Goal: Obtain resource: Download file/media

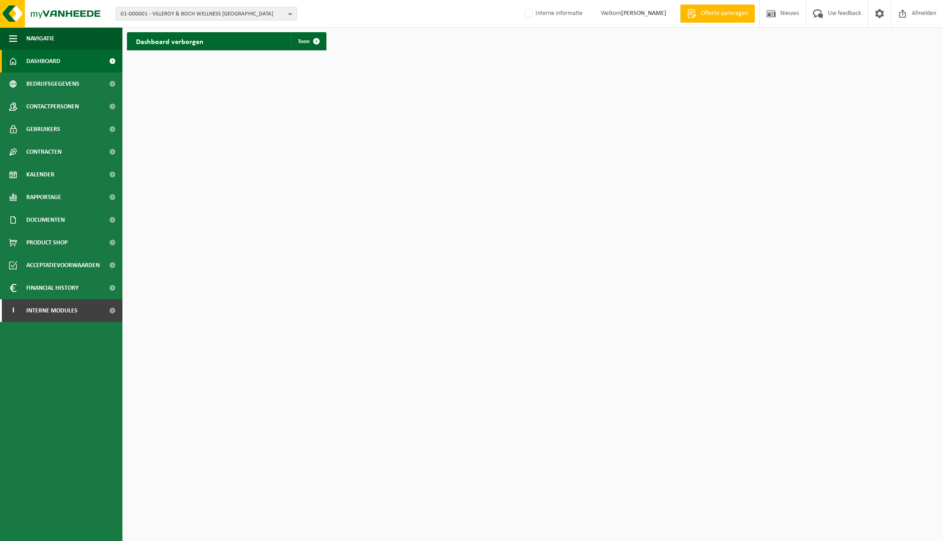
click at [288, 14] on b "button" at bounding box center [292, 13] width 8 height 13
click at [218, 27] on input "text" at bounding box center [206, 28] width 177 height 11
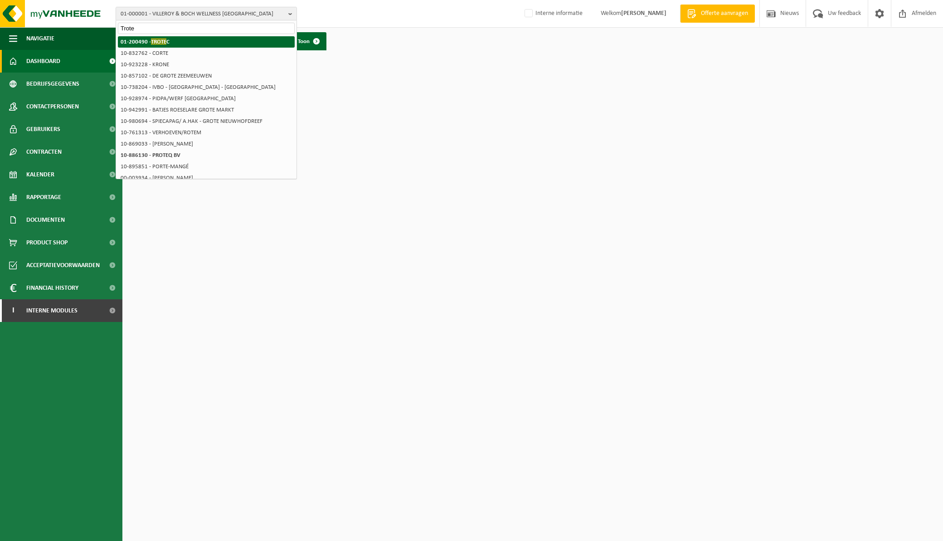
type input "Trote"
click at [151, 41] on span "TROTE" at bounding box center [158, 41] width 15 height 7
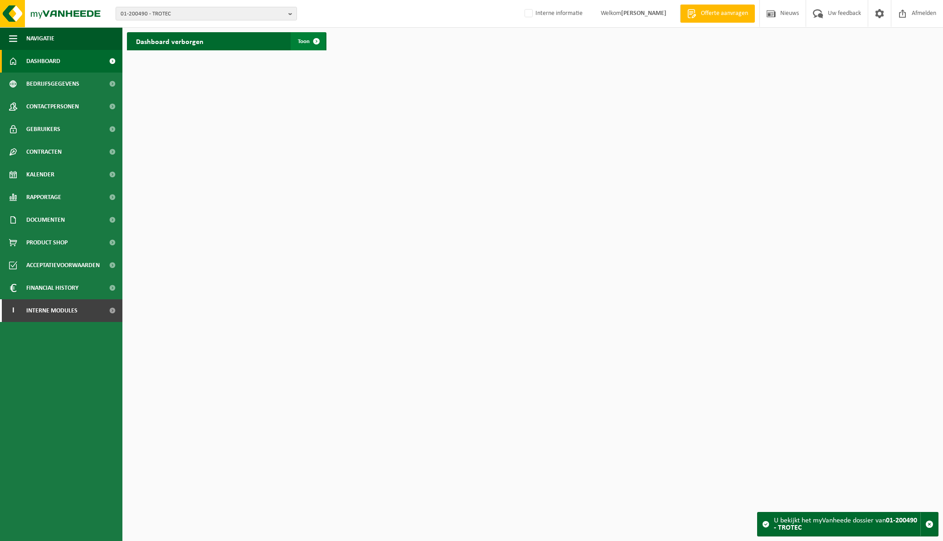
click at [309, 41] on span at bounding box center [316, 41] width 18 height 18
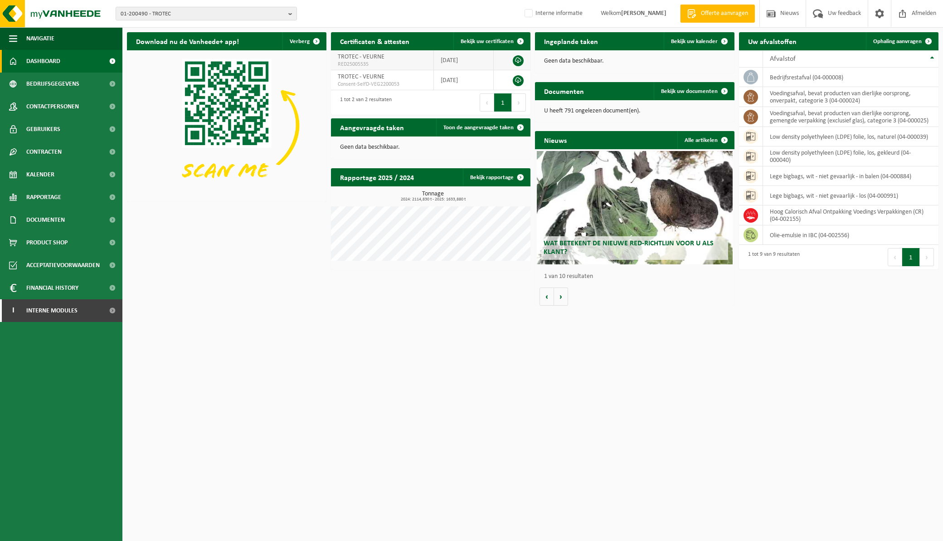
click at [520, 58] on link at bounding box center [518, 60] width 11 height 11
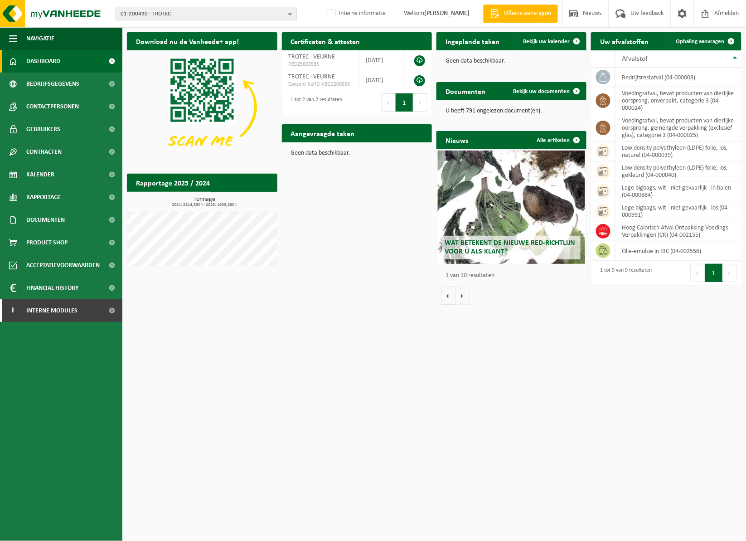
click at [289, 15] on b "button" at bounding box center [292, 13] width 8 height 13
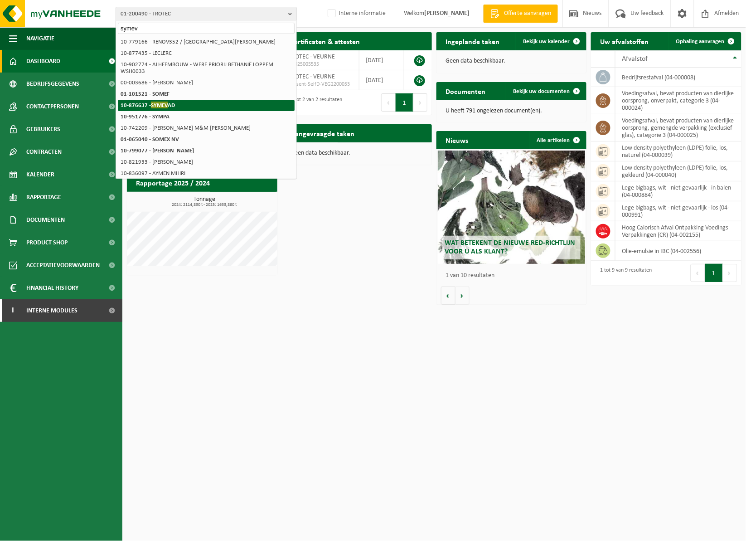
type input "symev"
click at [156, 102] on span "SYMEV" at bounding box center [159, 105] width 17 height 7
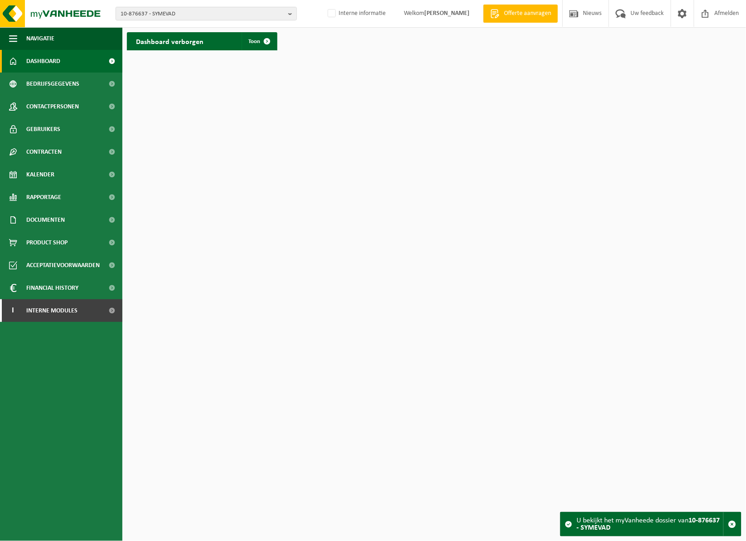
click at [61, 60] on link "Dashboard" at bounding box center [61, 61] width 122 height 23
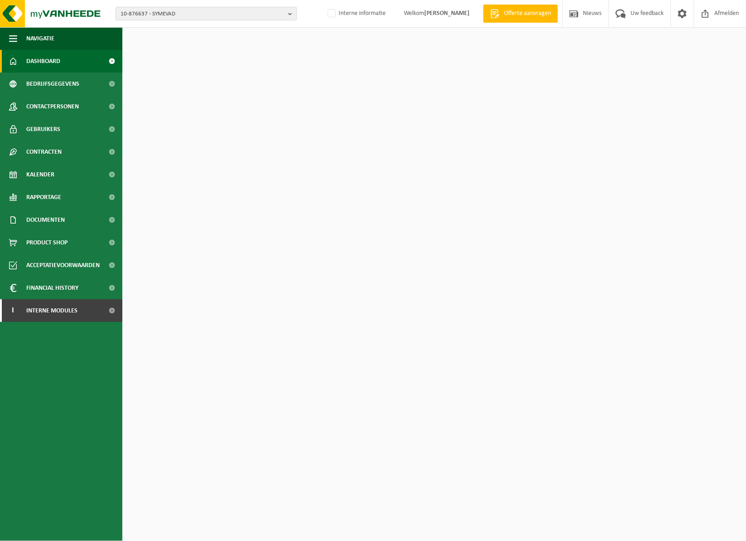
click at [291, 14] on b "button" at bounding box center [292, 13] width 8 height 13
click at [183, 46] on li "10-876637 - SYMEVAD" at bounding box center [206, 41] width 177 height 11
click at [290, 15] on b "button" at bounding box center [292, 13] width 8 height 13
click at [280, 17] on span "10-876637 - SYMEVAD" at bounding box center [203, 14] width 164 height 14
click at [209, 39] on li "10-876637 - SYMEVAD" at bounding box center [206, 41] width 177 height 11
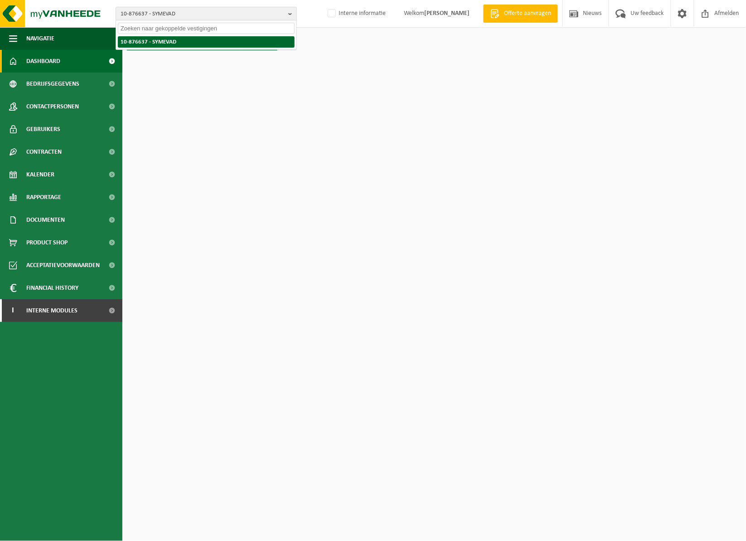
click at [143, 41] on strong "10-876637 - SYMEVAD" at bounding box center [149, 42] width 56 height 6
click at [155, 168] on html "10-876637 - SYMEVAD 10-876637 - SYMEVAD Interne informatie Welkom INGEBORG VAND…" at bounding box center [373, 270] width 746 height 541
click at [70, 66] on link "Dashboard" at bounding box center [61, 61] width 122 height 23
click at [60, 60] on link "Dashboard" at bounding box center [61, 61] width 122 height 23
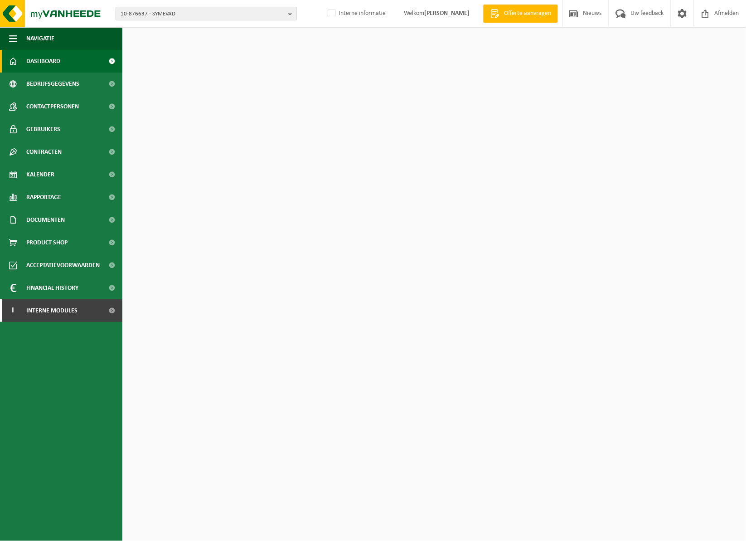
click at [289, 16] on b "button" at bounding box center [292, 13] width 8 height 13
click at [179, 29] on input "text" at bounding box center [206, 28] width 177 height 11
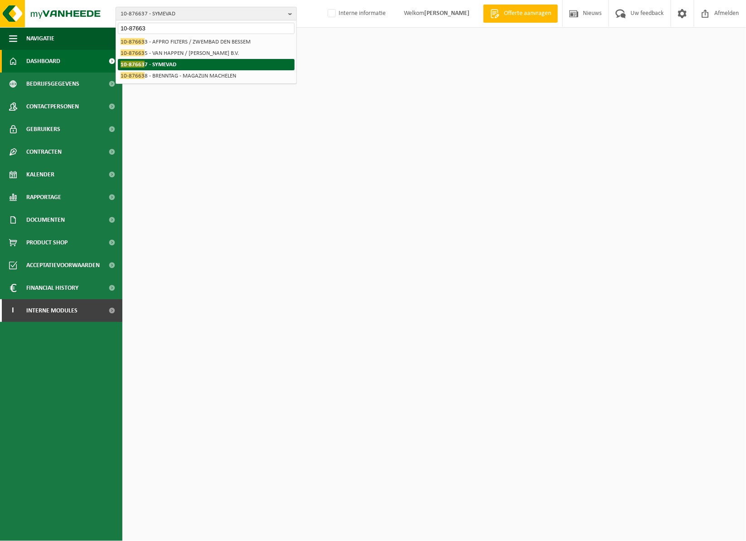
type input "10-87663"
click at [193, 67] on li "10-87663 7 - SYMEVAD" at bounding box center [206, 64] width 177 height 11
click at [170, 65] on strong "10-87663 7 - SYMEVAD" at bounding box center [149, 64] width 56 height 7
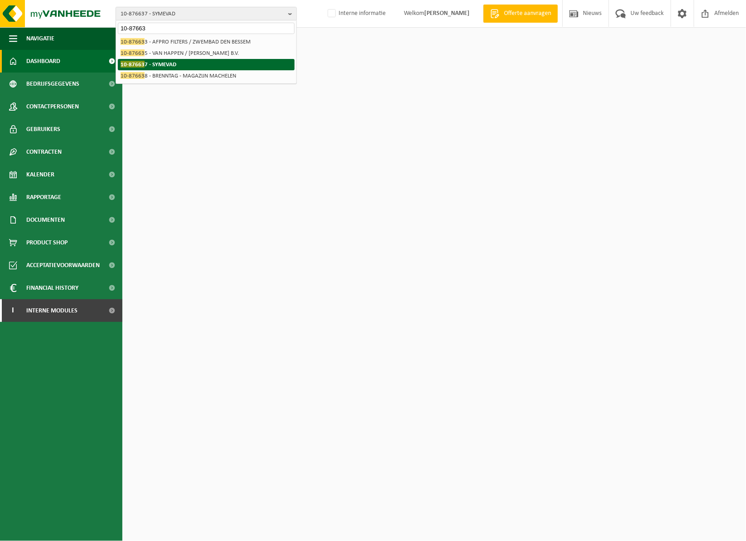
click at [155, 63] on strong "10-87663 7 - SYMEVAD" at bounding box center [149, 64] width 56 height 7
click at [141, 64] on span "10-87663" at bounding box center [133, 64] width 24 height 7
click at [291, 11] on b "button" at bounding box center [292, 13] width 8 height 13
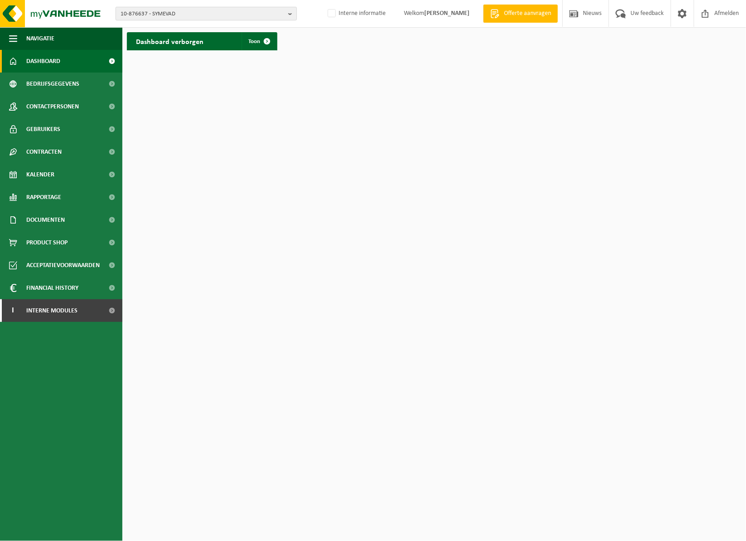
click at [291, 11] on b "button" at bounding box center [292, 13] width 8 height 13
click at [207, 29] on input "text" at bounding box center [206, 28] width 177 height 11
type input "10-00001"
drag, startPoint x: 261, startPoint y: 42, endPoint x: 187, endPoint y: 40, distance: 74.4
click at [187, 40] on strong "10-00001 0 - VANHEEDE POLYMERS & COMPOUNDS BV" at bounding box center [188, 41] width 134 height 7
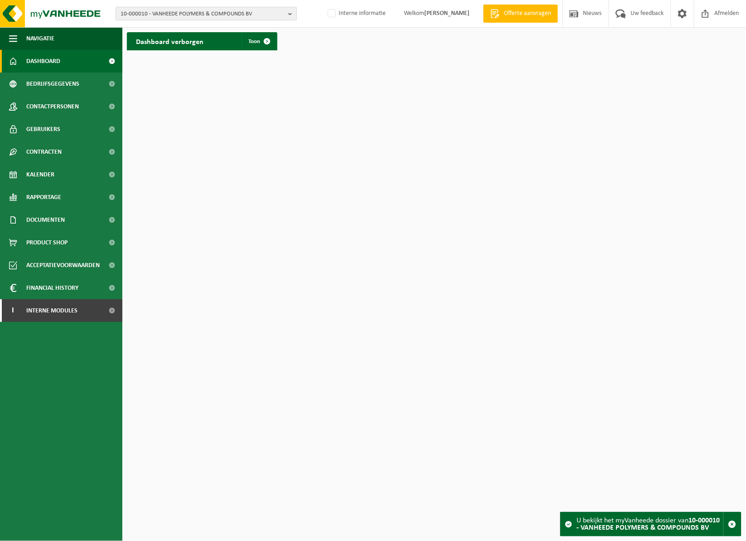
click at [289, 15] on b "button" at bounding box center [292, 13] width 8 height 13
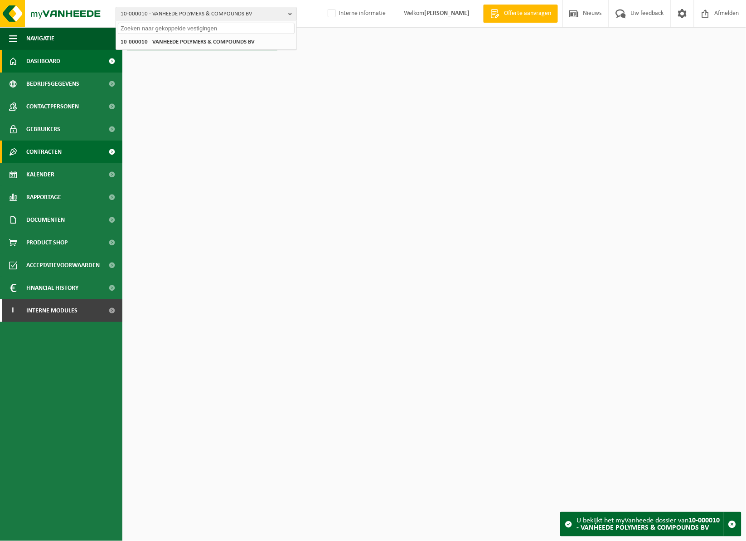
click at [50, 157] on span "Contracten" at bounding box center [43, 152] width 35 height 23
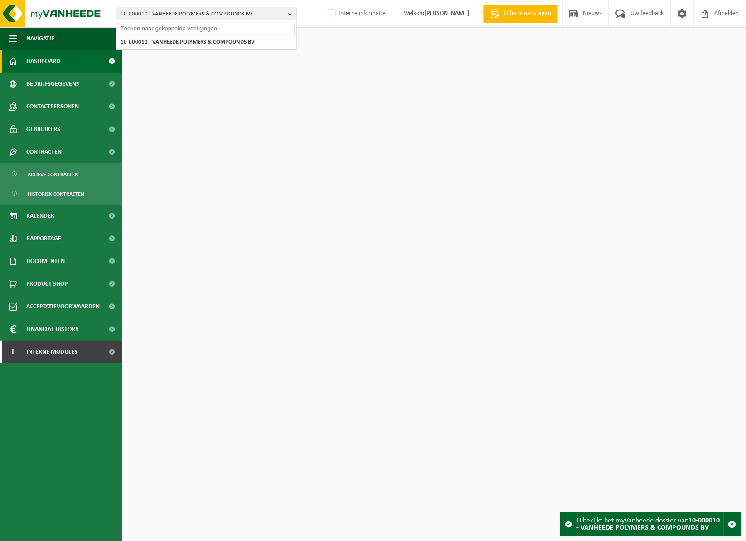
click at [53, 61] on span "Dashboard" at bounding box center [43, 61] width 34 height 23
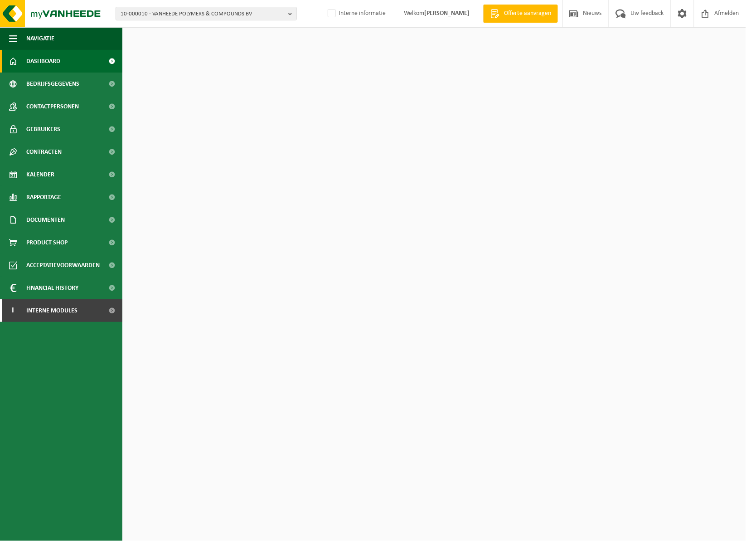
click at [110, 66] on span at bounding box center [112, 61] width 20 height 23
click at [291, 14] on b "button" at bounding box center [292, 13] width 8 height 13
click at [238, 28] on input "text" at bounding box center [206, 28] width 177 height 11
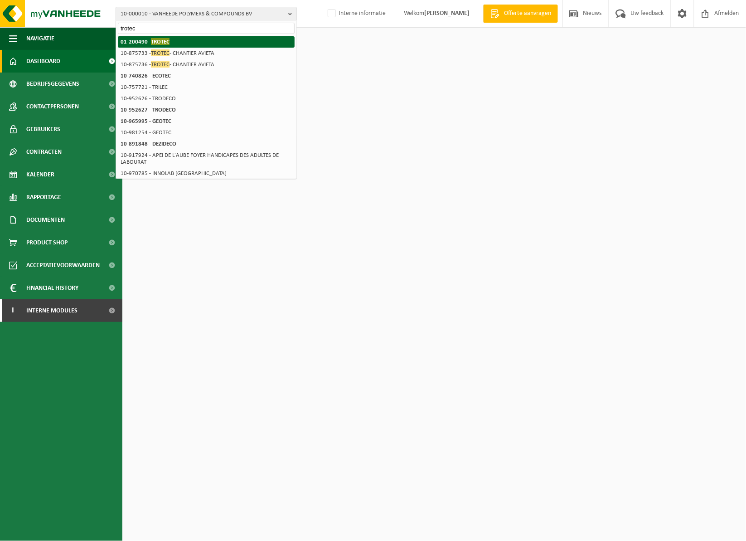
type input "trotec"
click at [164, 42] on span "TROTEC" at bounding box center [160, 41] width 19 height 7
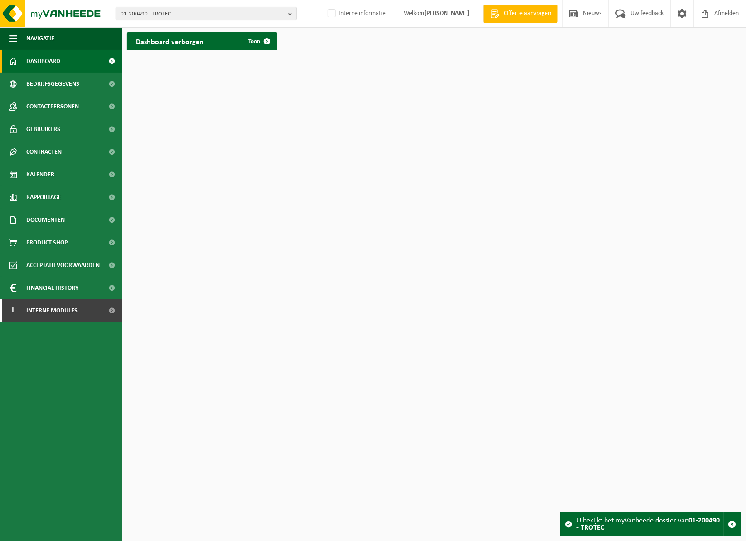
click at [289, 12] on b "button" at bounding box center [292, 13] width 8 height 13
click at [75, 28] on div "01-200490 - TROTEC 01-200490 - TROTEC Interne informatie Welkom [PERSON_NAME] O…" at bounding box center [373, 14] width 746 height 28
click at [79, 64] on link "Dashboard" at bounding box center [61, 61] width 122 height 23
click at [289, 12] on b "button" at bounding box center [292, 13] width 8 height 13
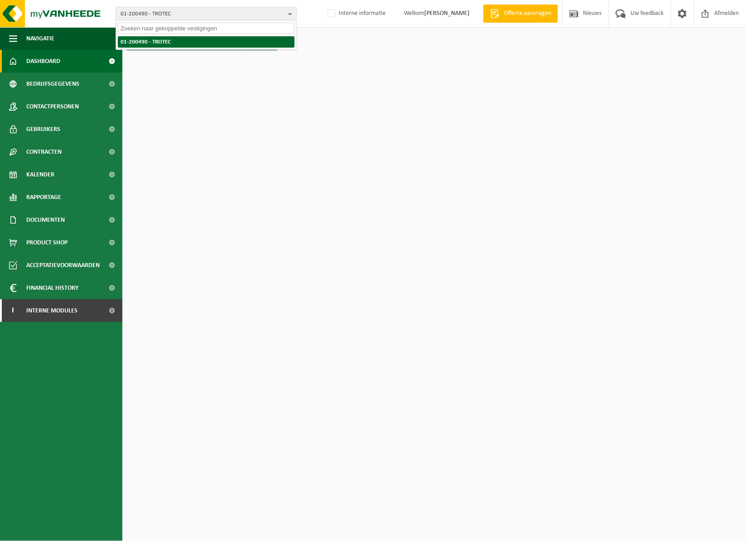
click at [211, 46] on li "01-200490 - TROTEC" at bounding box center [206, 41] width 177 height 11
click at [728, 27] on span "Afmelden" at bounding box center [727, 13] width 29 height 27
click at [69, 65] on link "Dashboard" at bounding box center [61, 61] width 122 height 23
click at [76, 59] on link "Dashboard" at bounding box center [61, 61] width 122 height 23
click at [112, 62] on span at bounding box center [112, 61] width 20 height 23
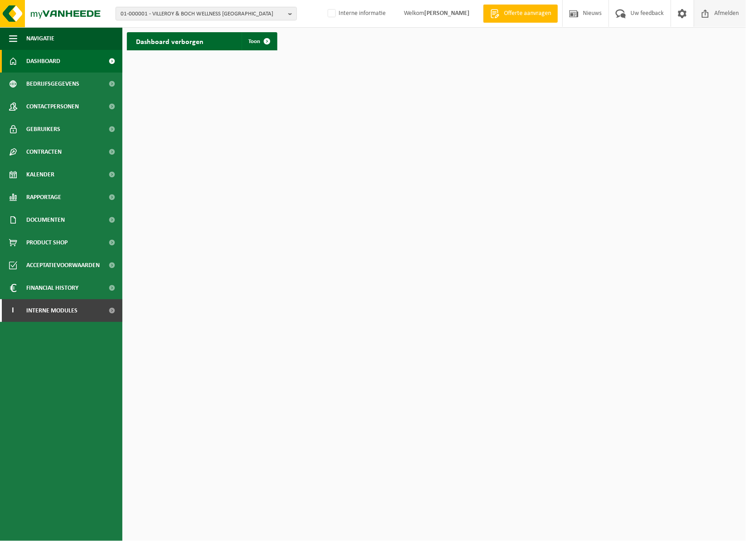
click at [724, 27] on span "Afmelden" at bounding box center [727, 13] width 29 height 27
click at [70, 60] on link "Dashboard" at bounding box center [61, 61] width 122 height 23
click at [114, 62] on span at bounding box center [112, 61] width 20 height 23
click at [287, 14] on button "01-000001 - VILLEROY & BOCH WELLNESS [GEOGRAPHIC_DATA]" at bounding box center [206, 14] width 181 height 14
click at [277, 29] on input "text" at bounding box center [206, 28] width 177 height 11
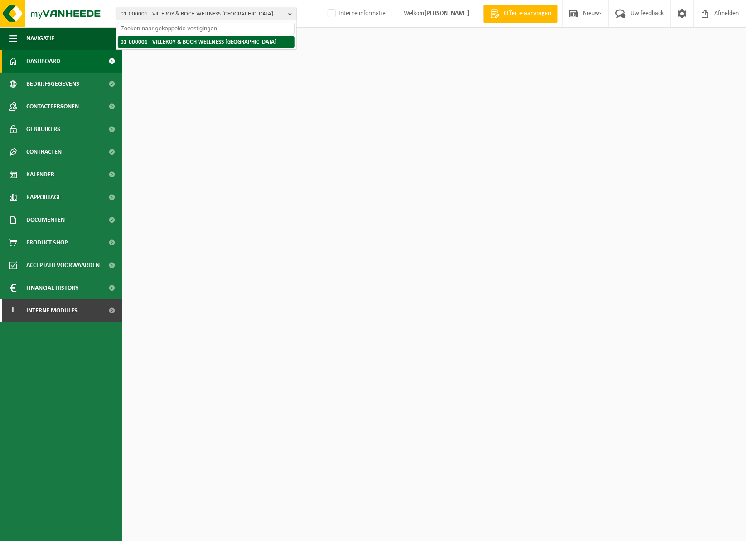
click at [216, 42] on strong "01-000001 - VILLEROY & BOCH WELLNESS NV" at bounding box center [199, 42] width 156 height 6
click at [212, 28] on input "text" at bounding box center [206, 28] width 177 height 11
click at [536, 93] on html "01-000001 - VILLEROY & BOCH WELLNESS NV 01-000001 - VILLEROY & BOCH WELLNESS NV…" at bounding box center [373, 270] width 746 height 541
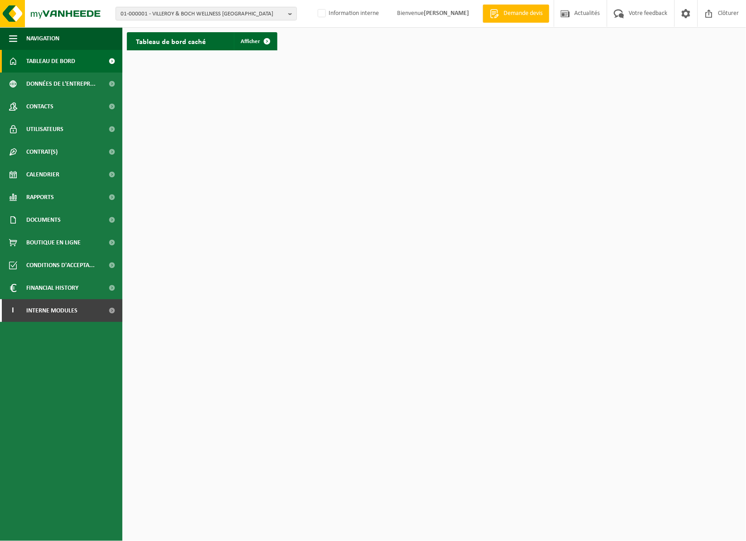
click at [46, 64] on span "Tableau de bord" at bounding box center [50, 61] width 49 height 23
click at [326, 20] on label "Interne informatie" at bounding box center [356, 14] width 60 height 14
click at [324, 0] on input "Interne informatie" at bounding box center [324, 0] width 0 height 0
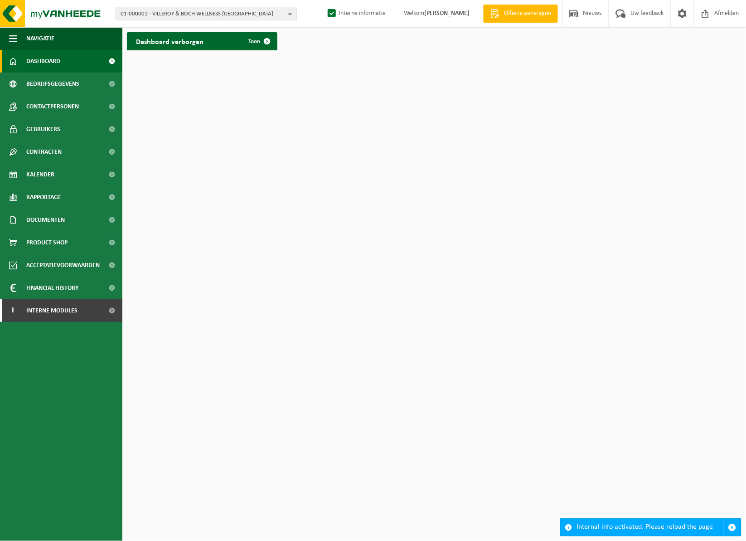
click at [326, 20] on label "Interne informatie" at bounding box center [356, 14] width 60 height 14
click at [324, 0] on input "Interne informatie" at bounding box center [324, 0] width 0 height 0
checkbox input "false"
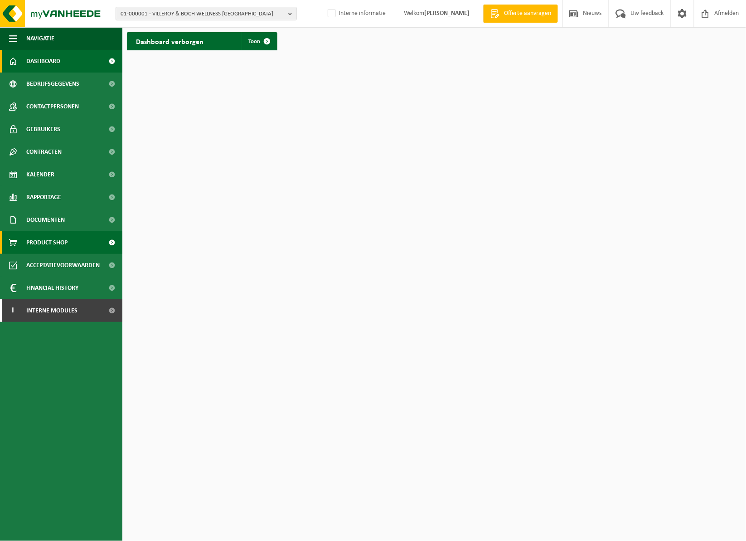
click at [46, 243] on span "Product Shop" at bounding box center [46, 242] width 41 height 23
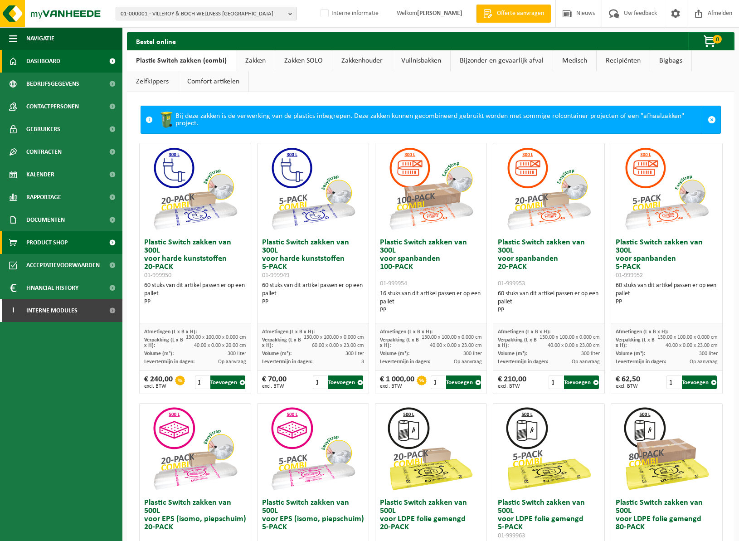
click at [58, 62] on span "Dashboard" at bounding box center [43, 61] width 34 height 23
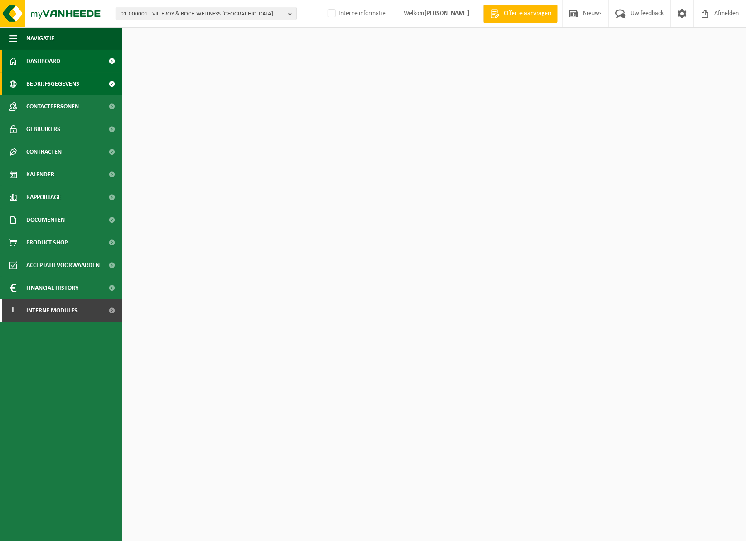
click at [57, 87] on span "Bedrijfsgegevens" at bounding box center [52, 84] width 53 height 23
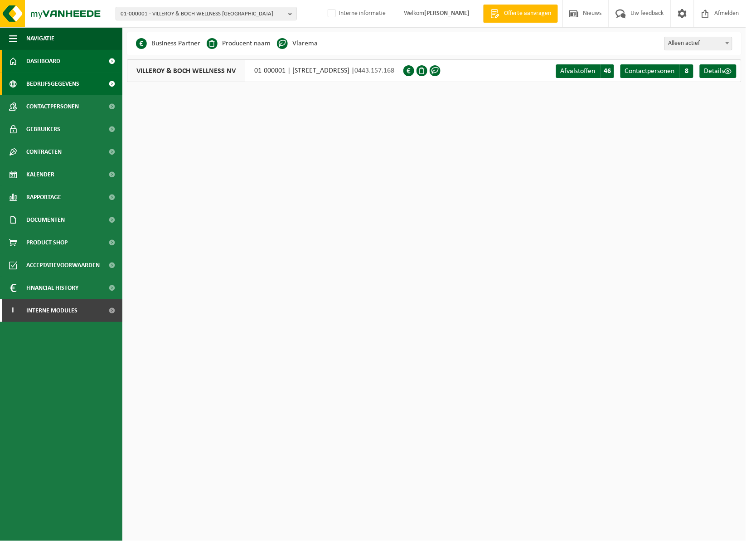
click at [63, 62] on link "Dashboard" at bounding box center [61, 61] width 122 height 23
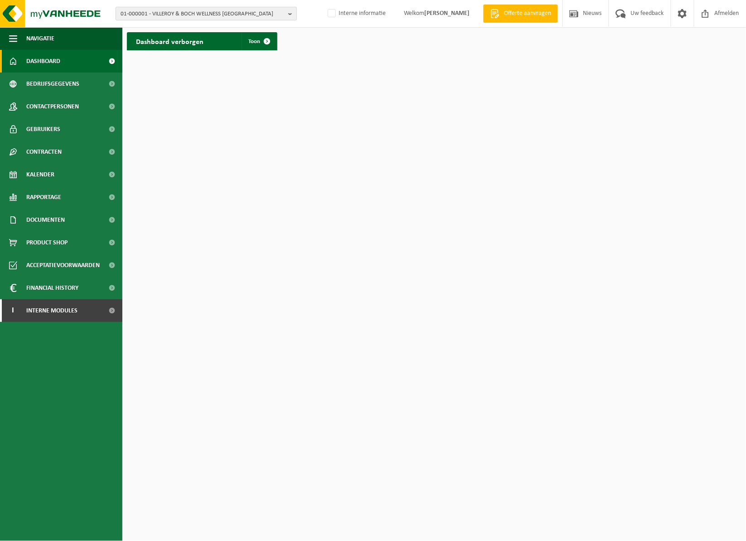
click at [287, 13] on button "01-000001 - VILLEROY & BOCH WELLNESS [GEOGRAPHIC_DATA]" at bounding box center [206, 14] width 181 height 14
click at [261, 33] on input "text" at bounding box center [206, 28] width 177 height 11
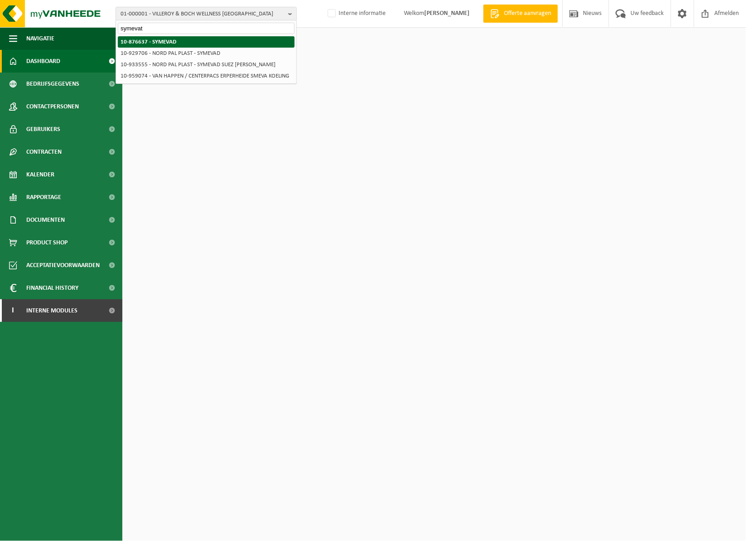
type input "symevat"
click at [218, 44] on li "10-876637 - SYMEVAD" at bounding box center [206, 41] width 177 height 11
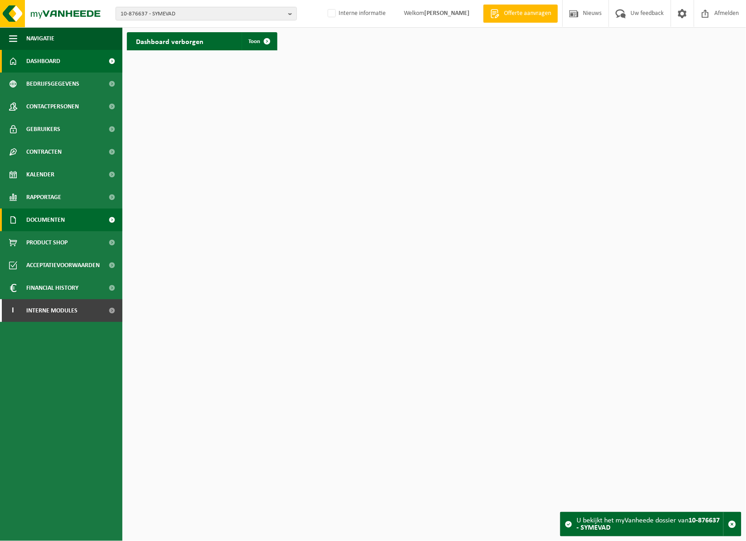
click at [59, 219] on span "Documenten" at bounding box center [45, 220] width 39 height 23
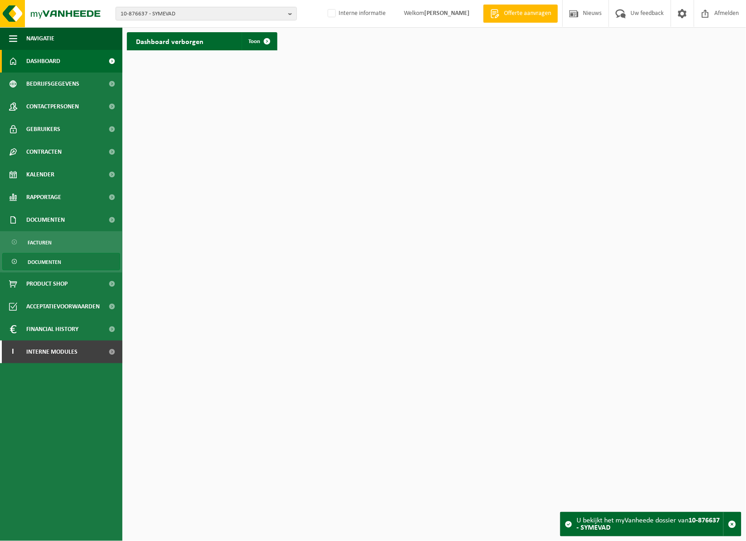
click at [48, 259] on span "Documenten" at bounding box center [45, 261] width 34 height 17
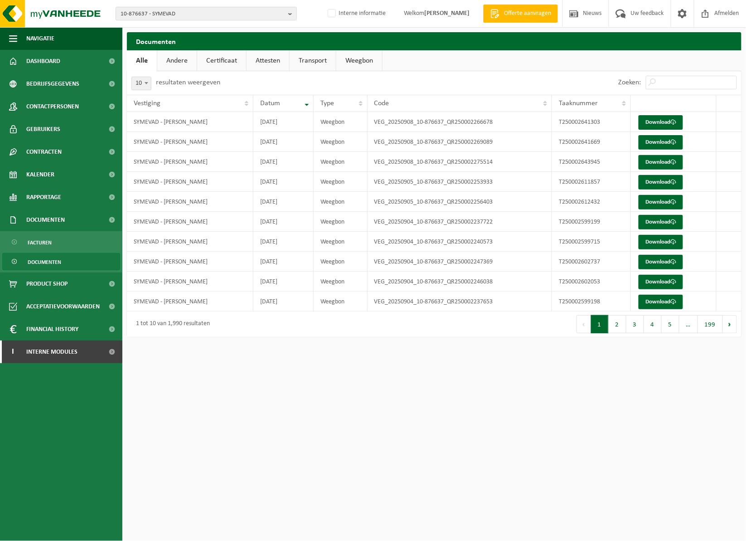
click at [222, 63] on link "Certificaat" at bounding box center [221, 60] width 49 height 21
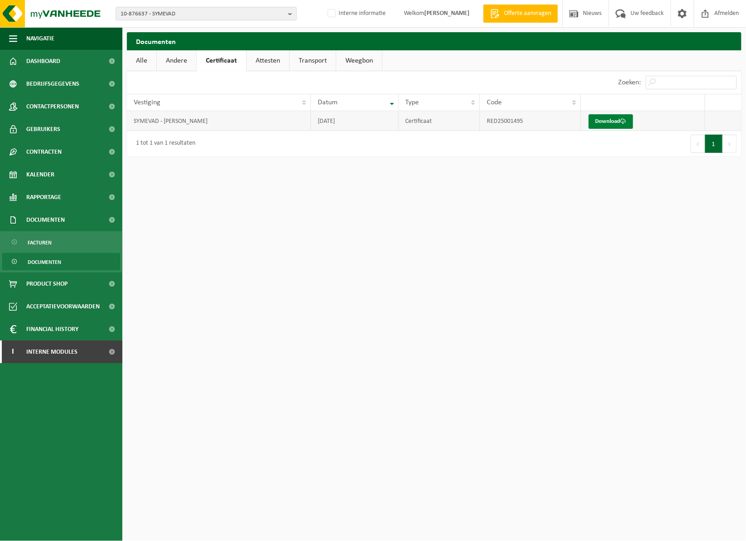
click at [608, 117] on link "Download" at bounding box center [611, 121] width 44 height 15
click at [663, 540] on html "10-876637 - SYMEVAD 10-876637 - SYMEVAD Interne informatie Welkom [PERSON_NAME]…" at bounding box center [373, 270] width 746 height 541
